Goal: Entertainment & Leisure: Consume media (video, audio)

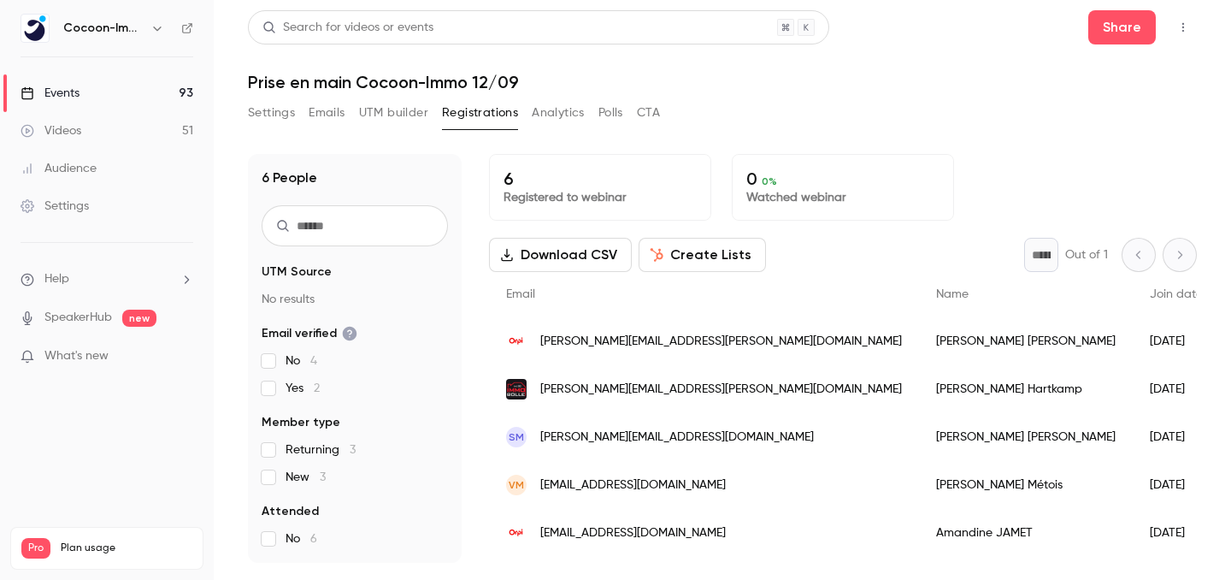
scroll to position [42, 0]
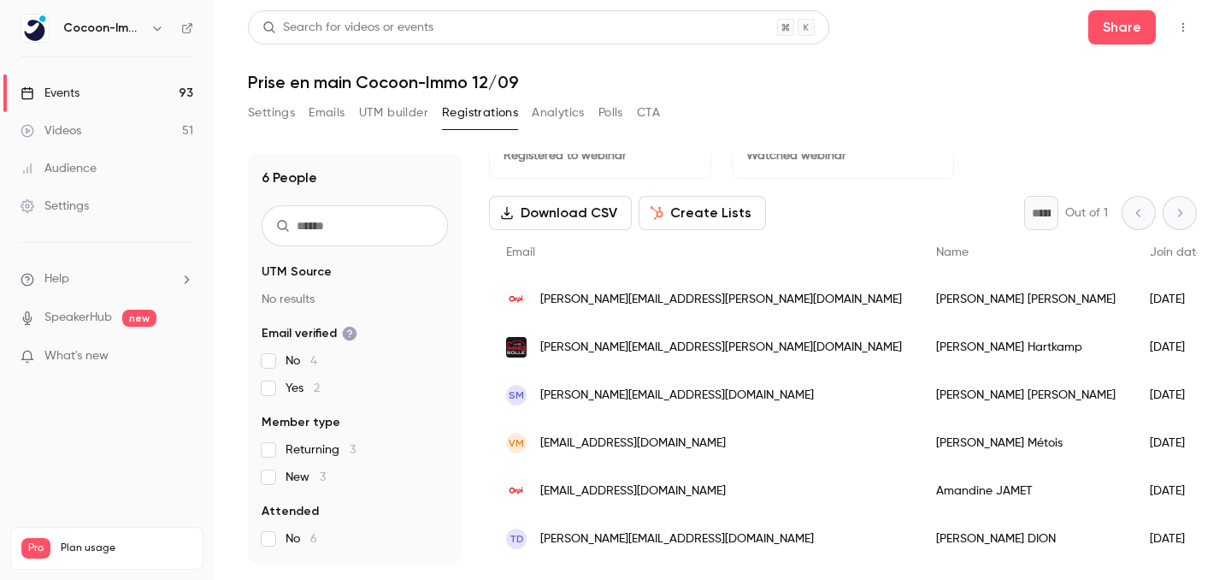
click at [132, 88] on link "Events 93" at bounding box center [107, 93] width 214 height 38
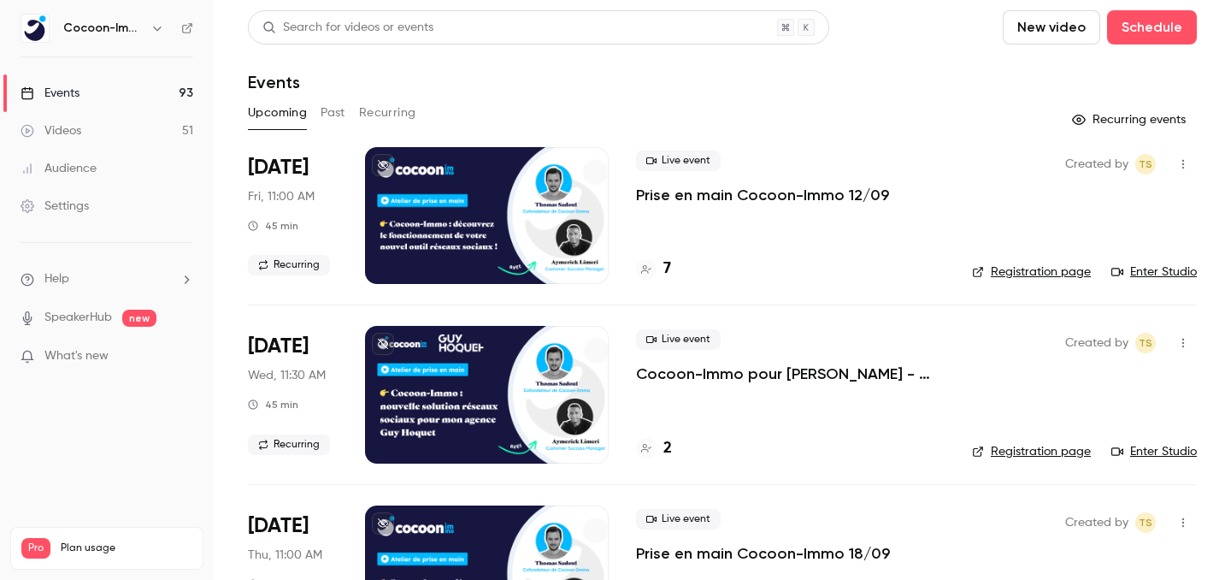
click at [120, 119] on link "Videos 51" at bounding box center [107, 131] width 214 height 38
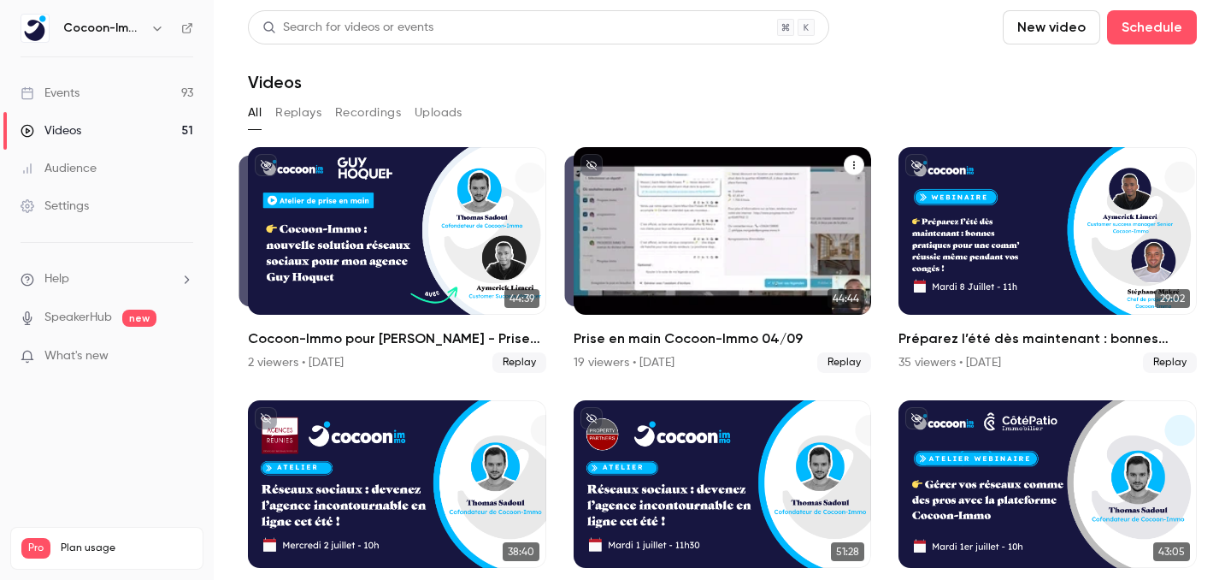
click at [742, 224] on div "Prise en main Cocoon-Immo 04/09" at bounding box center [723, 231] width 298 height 168
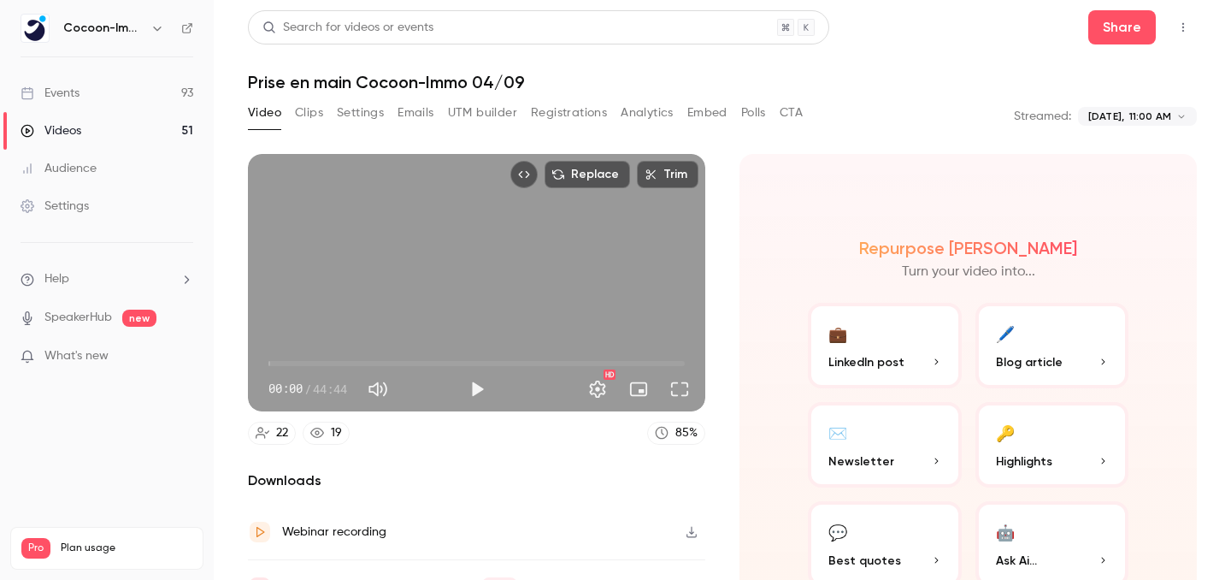
click at [487, 390] on button "Play" at bounding box center [477, 389] width 34 height 34
click at [659, 363] on span "00:02" at bounding box center [476, 363] width 416 height 27
click at [587, 386] on button "Settings" at bounding box center [598, 389] width 34 height 34
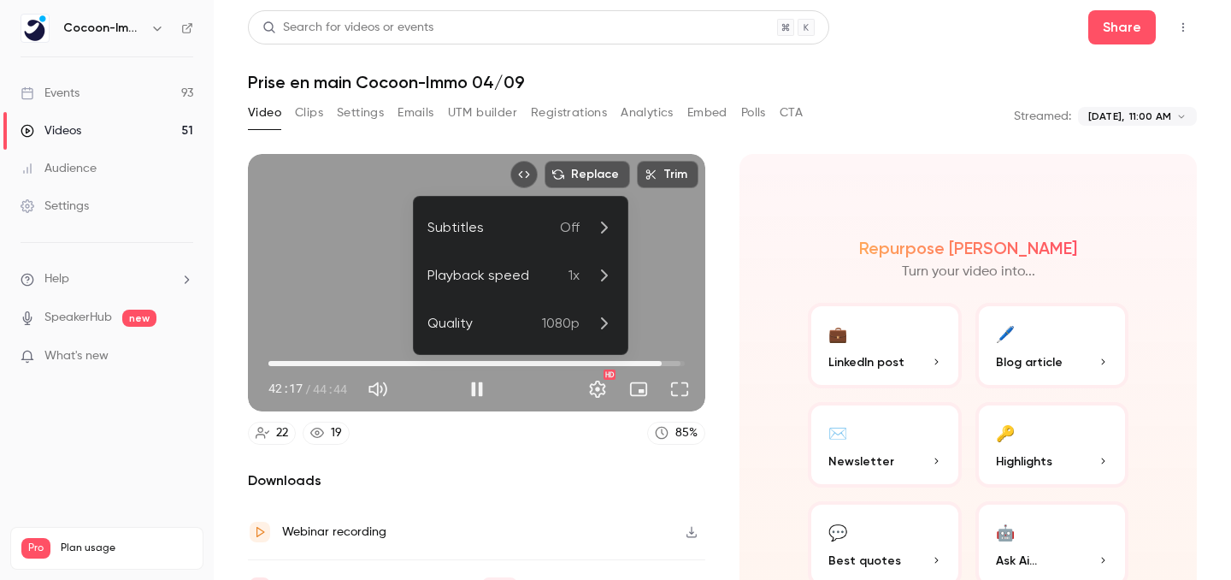
click at [566, 283] on div "Playback speed" at bounding box center [498, 275] width 141 height 21
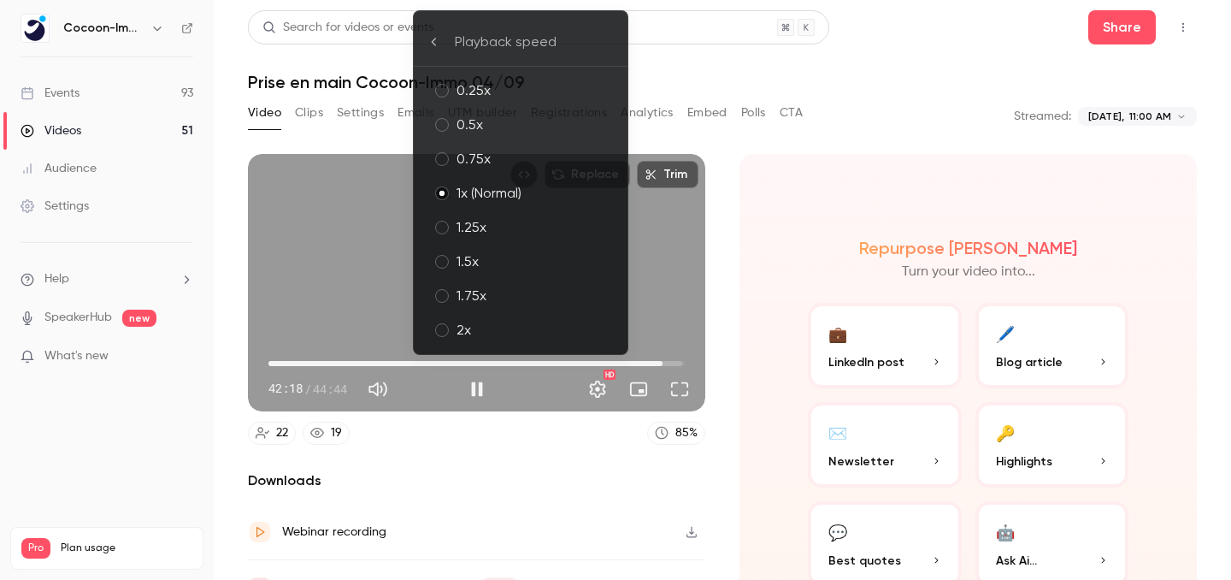
click at [485, 305] on div "1.75x" at bounding box center [535, 296] width 157 height 21
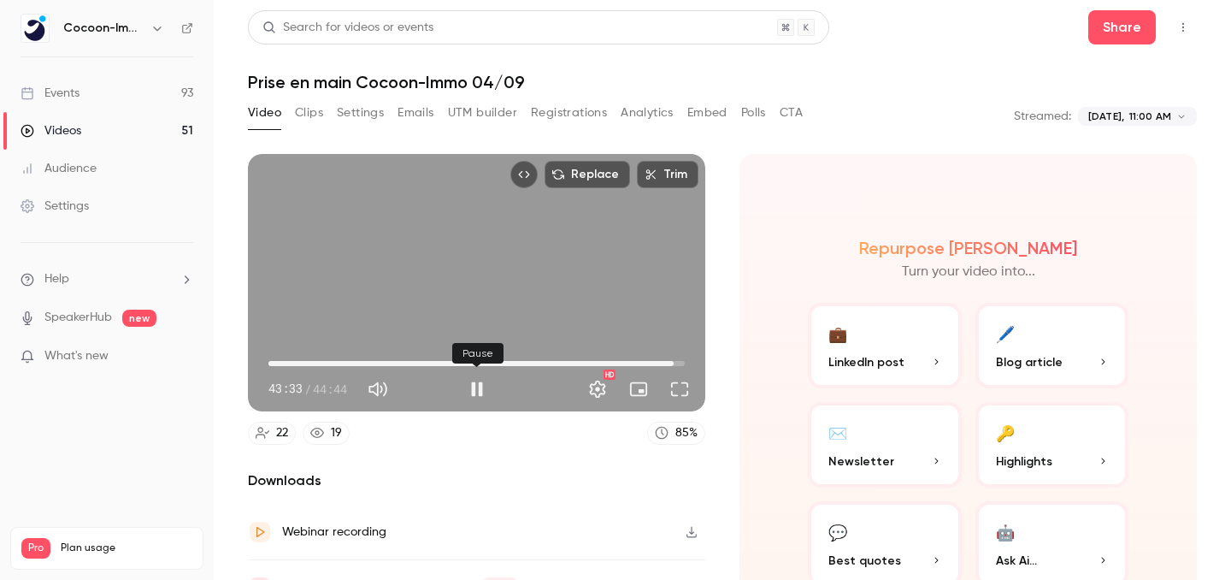
click at [474, 388] on button "Pause" at bounding box center [477, 389] width 34 height 34
click at [474, 389] on button "Play" at bounding box center [477, 389] width 34 height 34
click at [474, 389] on button "Pause" at bounding box center [477, 389] width 34 height 34
type input "******"
